Goal: Navigation & Orientation: Go to known website

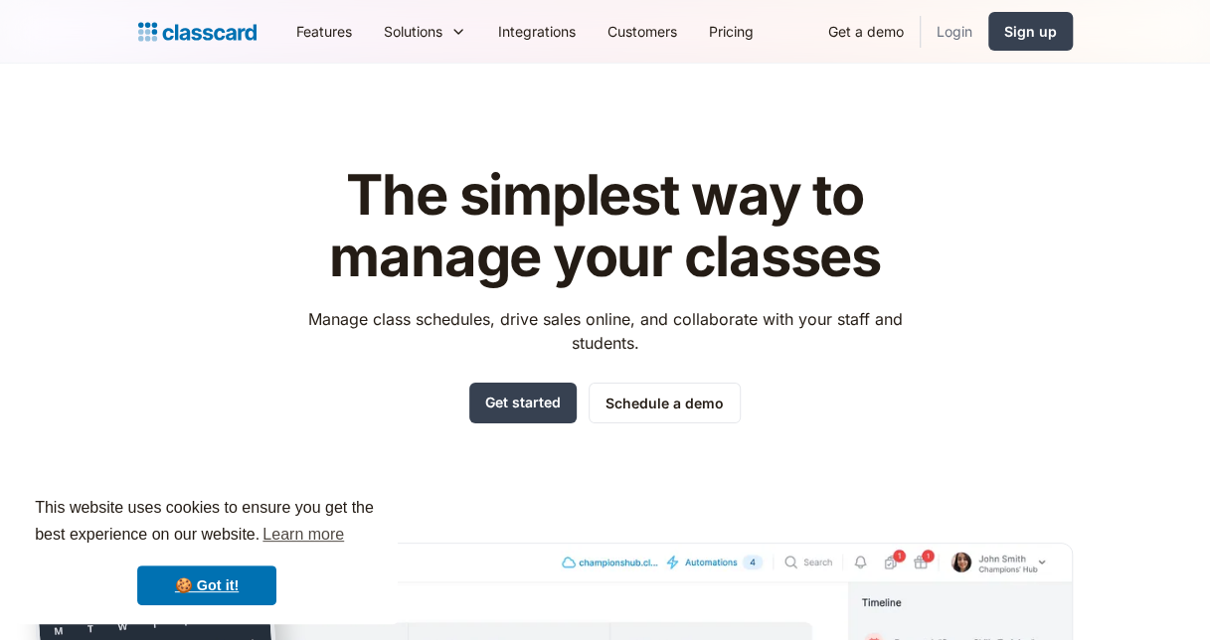
click at [958, 39] on link "Login" at bounding box center [955, 31] width 68 height 45
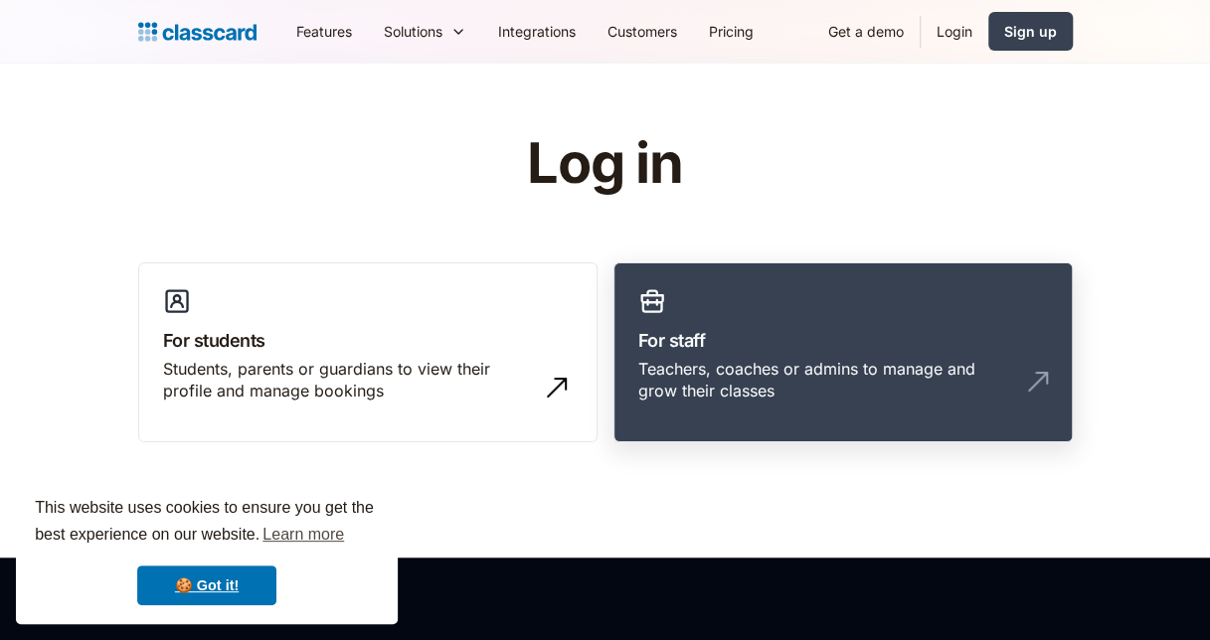
click at [726, 296] on link "For staff Teachers, coaches or admins to manage and grow their classes" at bounding box center [842, 352] width 459 height 181
